Goal: Check status: Check status

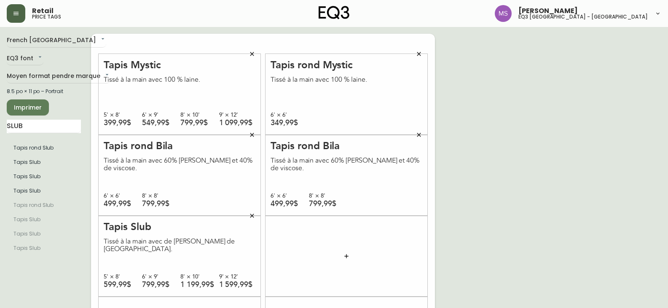
click at [16, 12] on icon "button" at bounding box center [15, 13] width 5 height 3
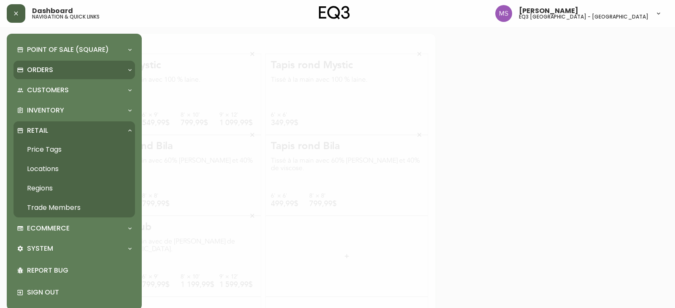
click at [67, 77] on div "Orders" at bounding box center [73, 70] width 121 height 19
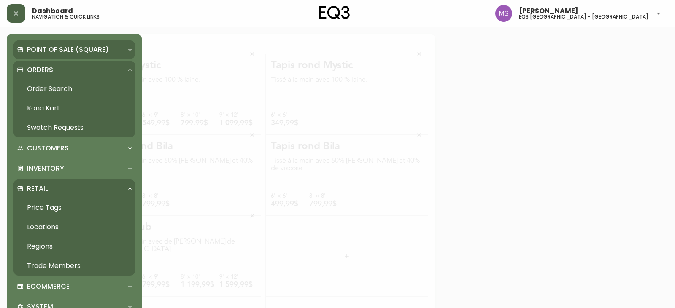
click at [85, 50] on p "Point of Sale (Square)" at bounding box center [68, 49] width 82 height 9
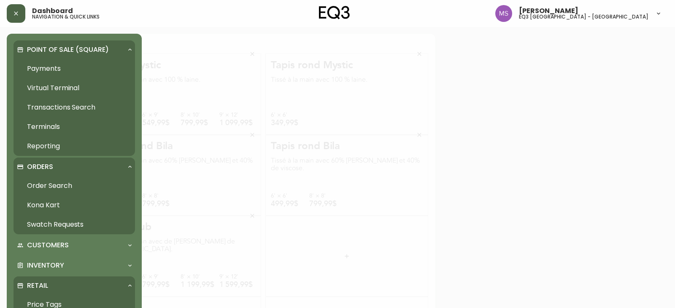
click at [68, 49] on p "Point of Sale (Square)" at bounding box center [68, 49] width 82 height 9
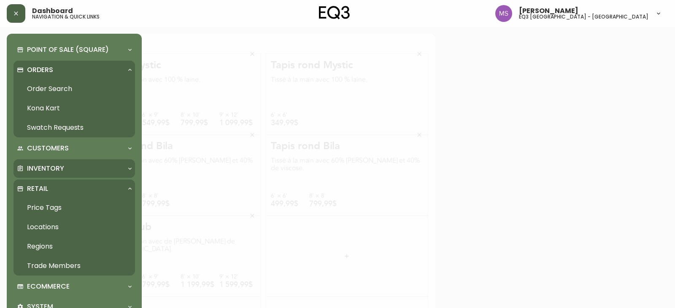
click at [43, 170] on p "Inventory" at bounding box center [45, 168] width 37 height 9
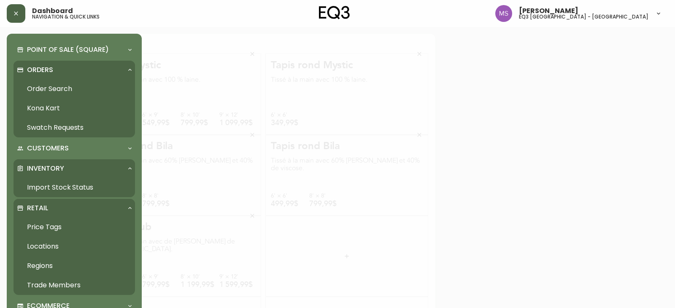
click at [40, 185] on link "Import Stock Status" at bounding box center [73, 187] width 121 height 19
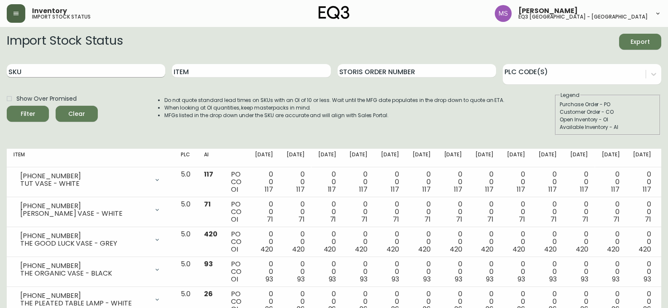
click at [65, 67] on input "SKU" at bounding box center [86, 70] width 159 height 13
paste input "[PHONE_NUMBER]"
type input "[PHONE_NUMBER]"
click at [7, 106] on button "Filter" at bounding box center [28, 114] width 42 height 16
